Goal: Check status: Check status

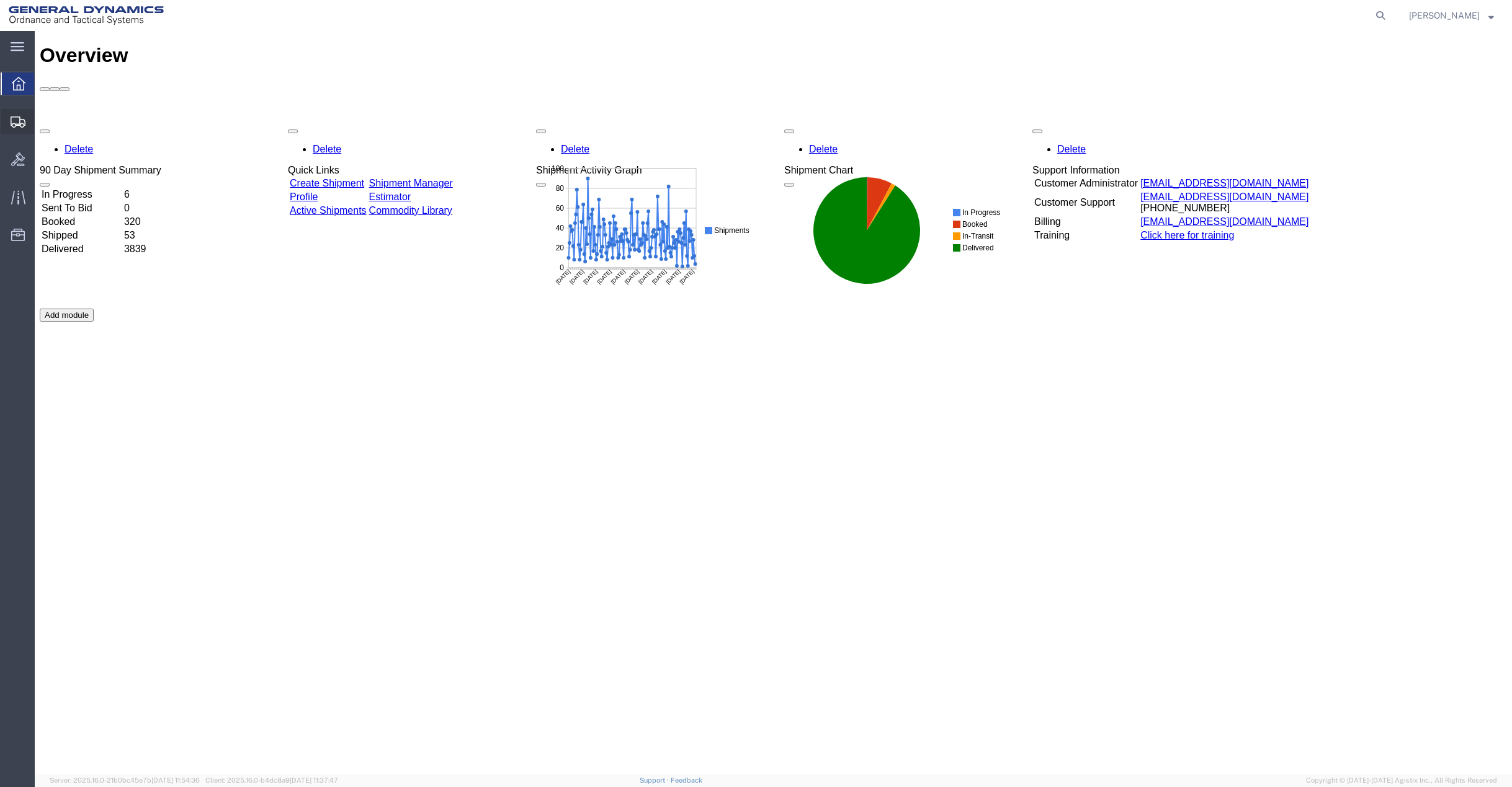
click at [0, 0] on span "Shipment Manager" at bounding box center [0, 0] width 0 height 0
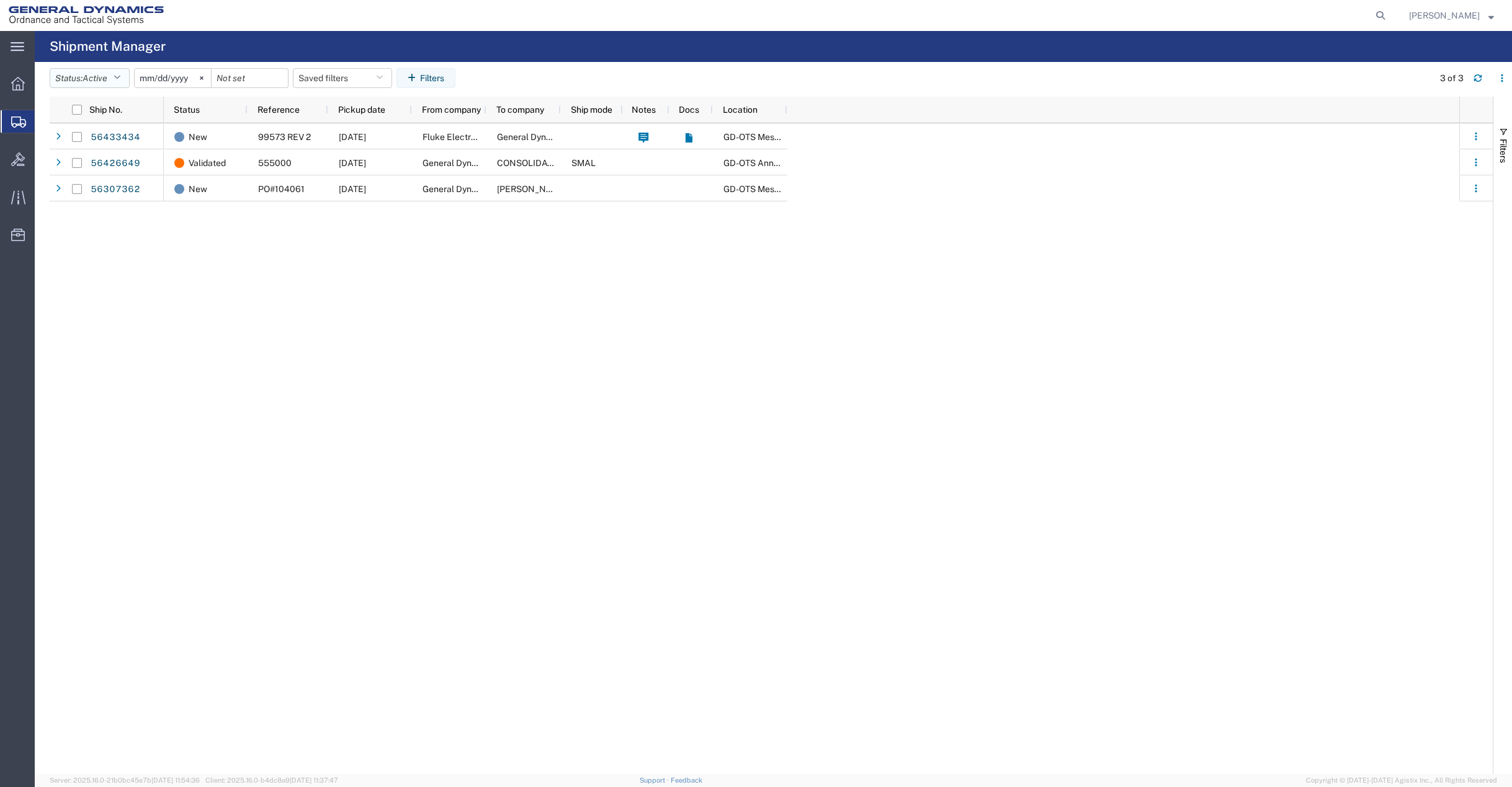
click at [120, 77] on icon "button" at bounding box center [117, 77] width 7 height 9
click at [112, 148] on span "All" at bounding box center [122, 144] width 144 height 20
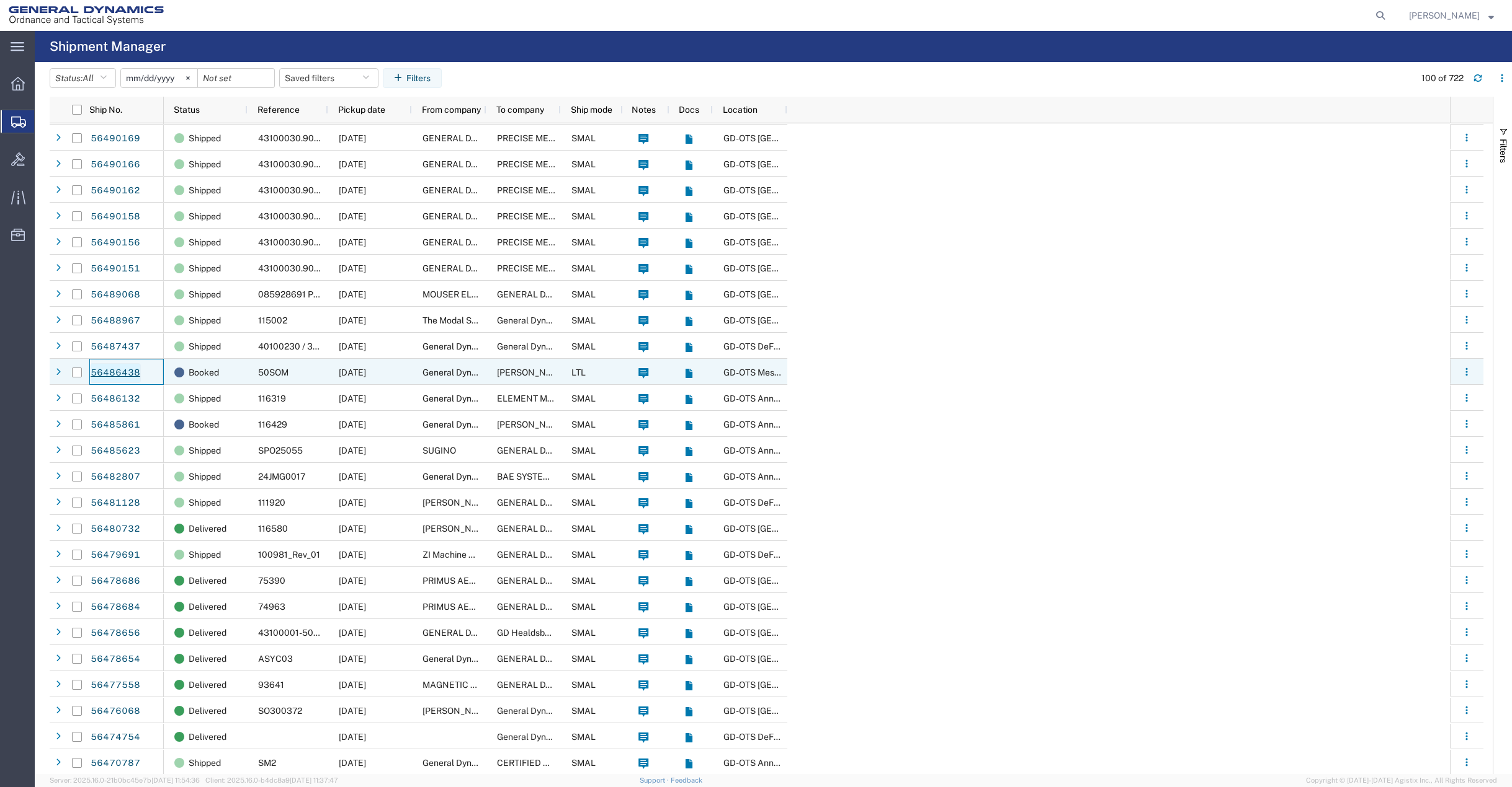
click at [116, 375] on link "56486438" at bounding box center [115, 373] width 51 height 20
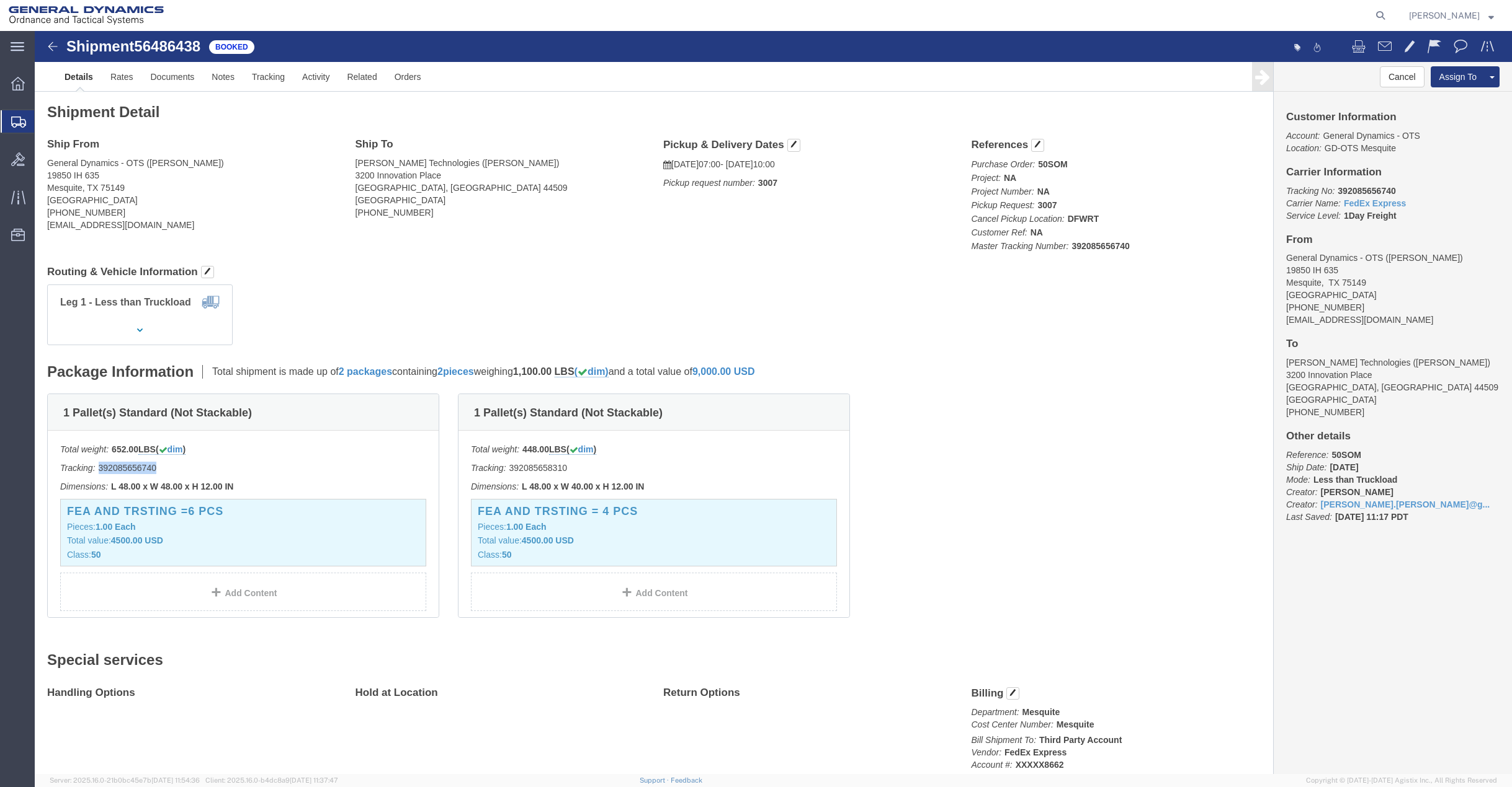
drag, startPoint x: 120, startPoint y: 438, endPoint x: 65, endPoint y: 428, distance: 55.9
click div "Total weight: 652.00 LBS ( dim ) Tracking: 392085656740 Dimensions: L 48.00 x W…"
copy p "392085656740"
